Goal: Task Accomplishment & Management: Manage account settings

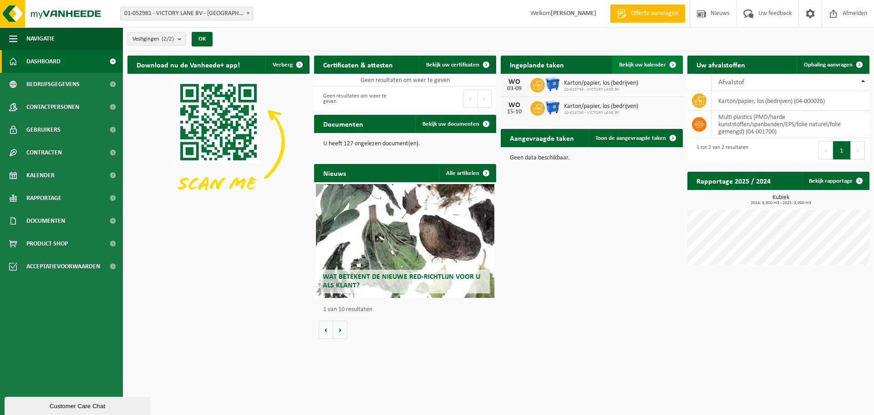
click at [639, 63] on span "Bekijk uw kalender" at bounding box center [642, 65] width 47 height 6
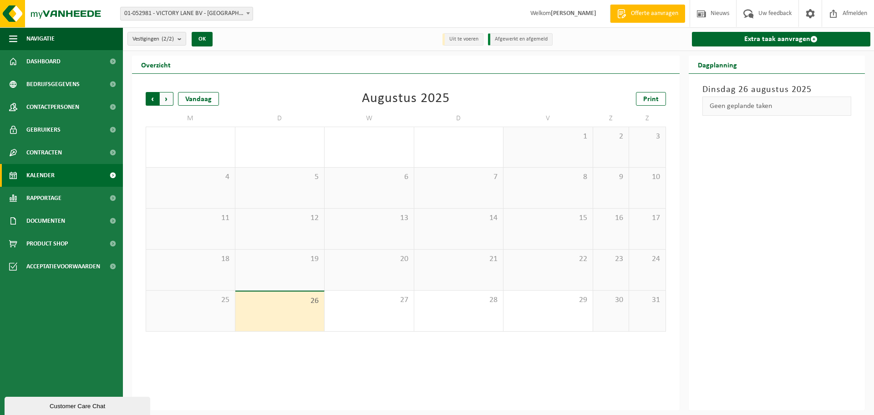
click at [167, 100] on span "Volgende" at bounding box center [167, 99] width 14 height 14
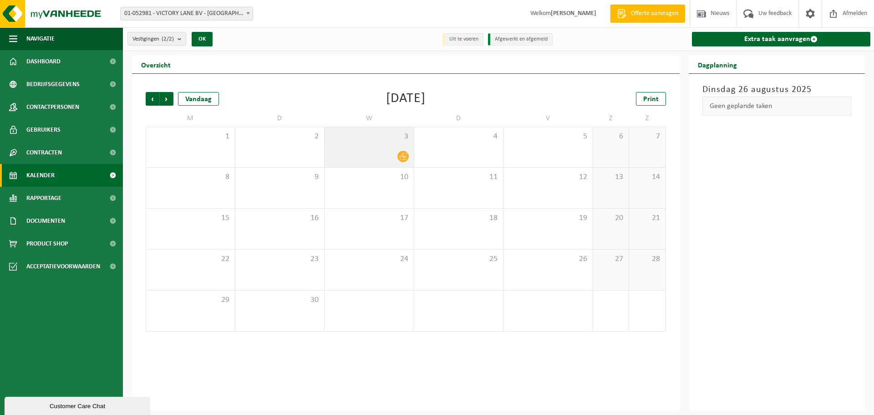
click at [399, 156] on icon at bounding box center [403, 156] width 8 height 8
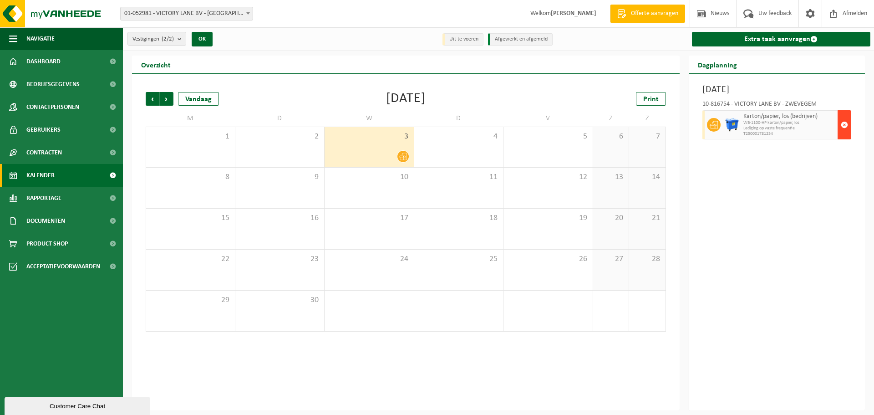
click at [842, 123] on span "button" at bounding box center [844, 125] width 7 height 18
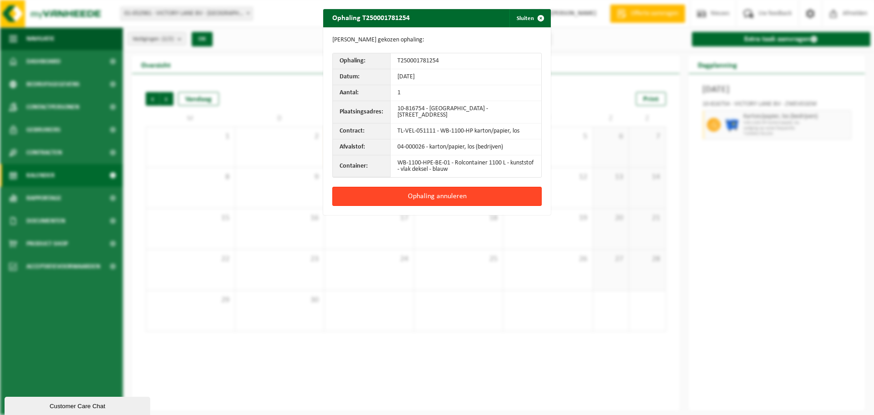
click at [452, 197] on button "Ophaling annuleren" at bounding box center [436, 196] width 209 height 19
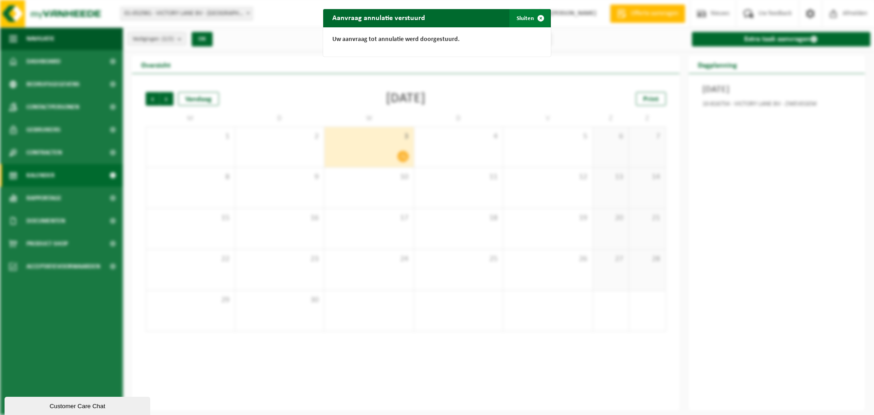
click at [519, 21] on button "Sluiten" at bounding box center [529, 18] width 41 height 18
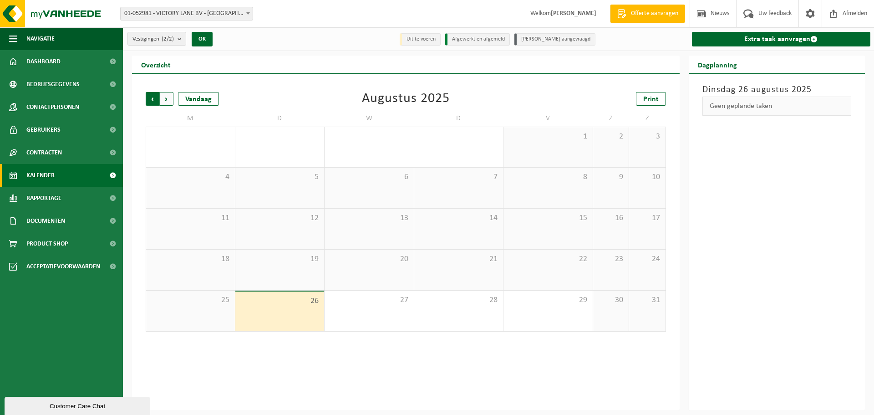
click at [168, 99] on span "Volgende" at bounding box center [167, 99] width 14 height 14
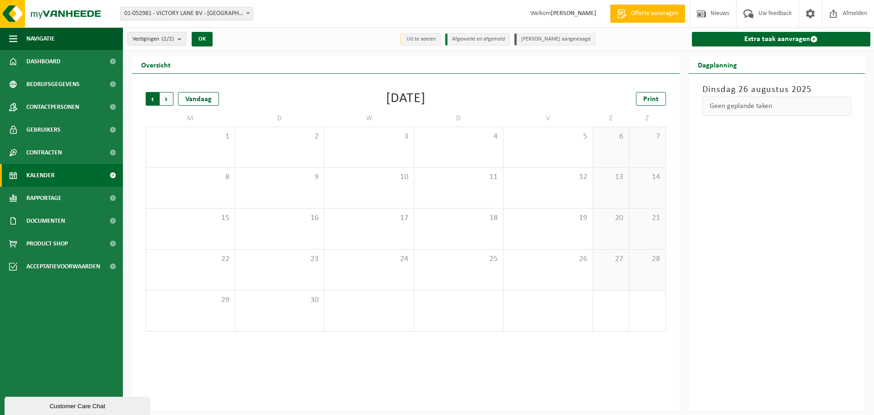
click at [169, 97] on span "Volgende" at bounding box center [167, 99] width 14 height 14
click at [849, 12] on span "Afmelden" at bounding box center [854, 13] width 29 height 27
